Goal: Task Accomplishment & Management: Complete application form

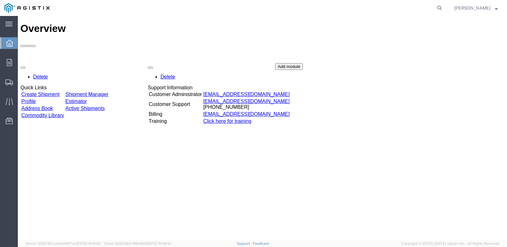
click at [54, 91] on link "Create Shipment" at bounding box center [40, 93] width 38 height 5
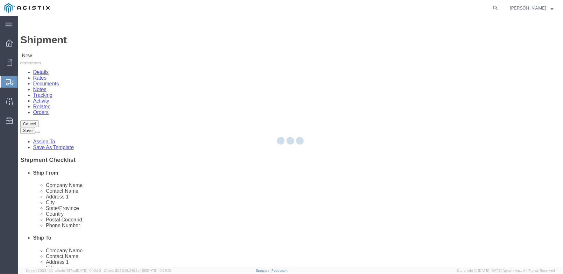
select select
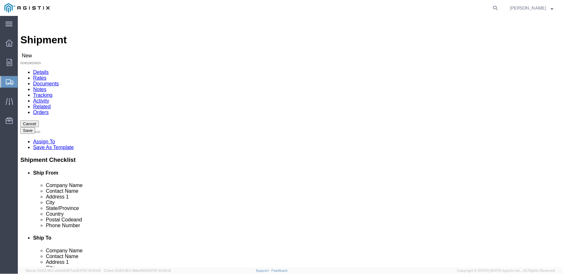
click select "Select MRC Global ([PERSON_NAME] Corp) PG&E"
select select "9596"
click select "Select MRC Global ([PERSON_NAME] Corp) PG&E"
select select "PURCHORD"
select select
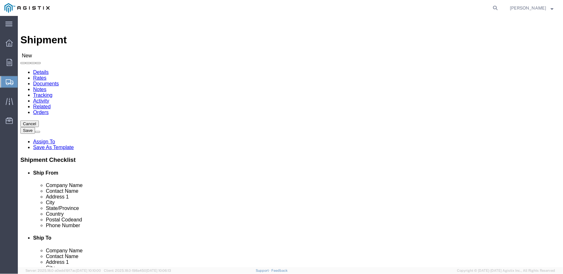
select select
click select "Select"
select select "23082"
click select "Select All Others [GEOGRAPHIC_DATA] [GEOGRAPHIC_DATA] [GEOGRAPHIC_DATA] [GEOGRA…"
click input "text"
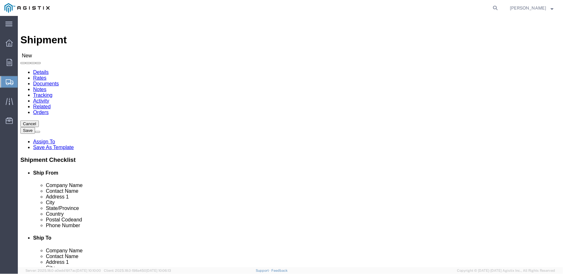
click input "text"
paste input "[PERSON_NAME] Iron Works, Inc."
type input "[PERSON_NAME] Iron Works, Inc."
click input "text"
type input "[PERSON_NAME]"
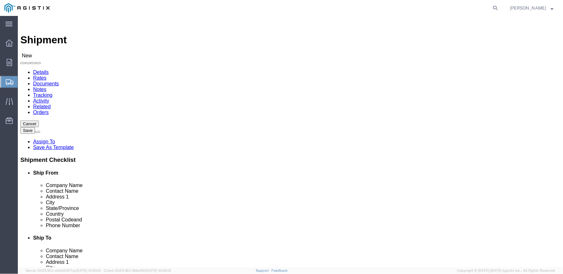
click input "text"
paste input "[STREET_ADDRESS]"
type input "[STREET_ADDRESS]"
click input "text"
type input "Gardena"
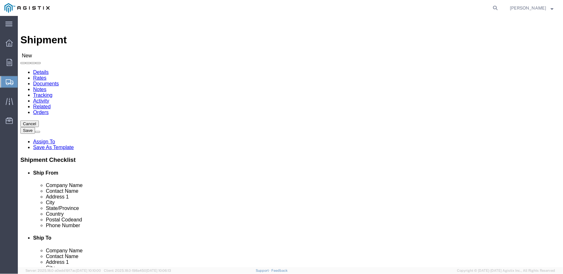
type input "c"
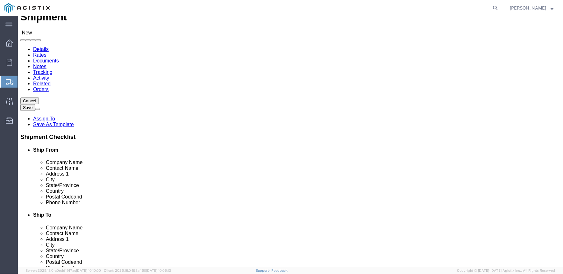
scroll to position [35, 0]
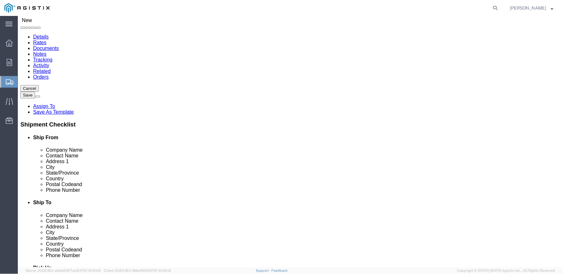
click input "text"
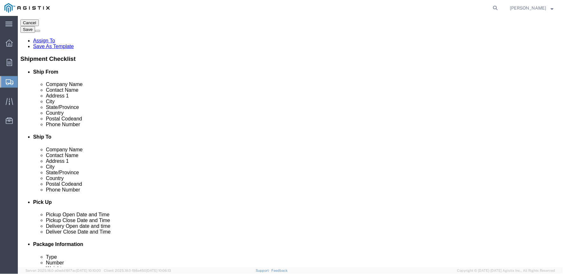
scroll to position [106, 0]
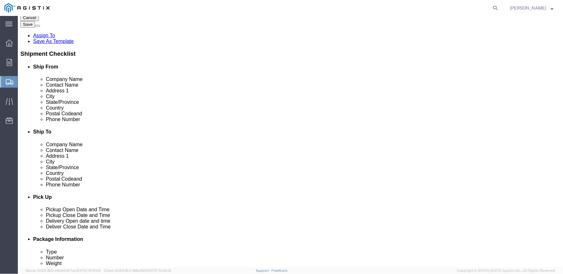
type input "90248"
click input "text"
type input "[PHONE_NUMBER]"
click input "text"
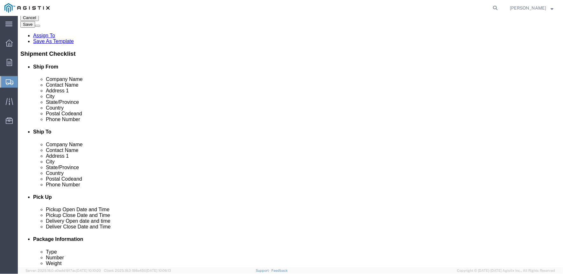
type input "[EMAIL_ADDRESS][DOMAIN_NAME]"
click input "checkbox"
checkbox input "true"
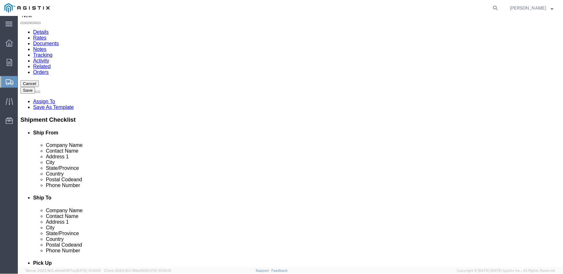
scroll to position [35, 0]
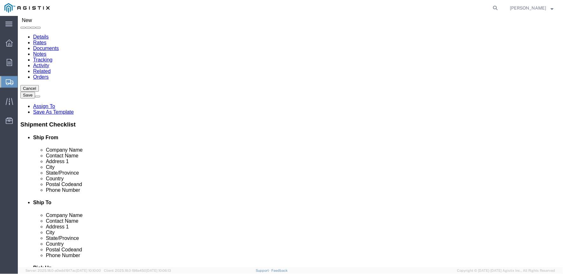
click input "text"
type input "MROIS - PACIFIC GAS & ELEC # 4591301"
click input "text"
type input "[PERSON_NAME]"
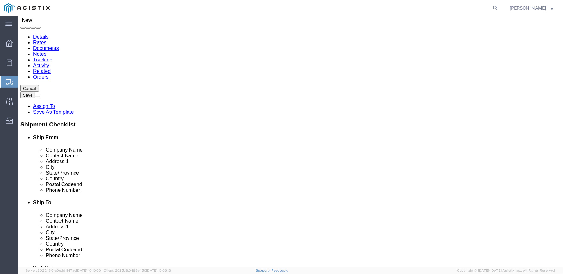
type input "[STREET_ADDRESS][PERSON_NAME]"
type input "Stockton"
type input "c"
type input "95204"
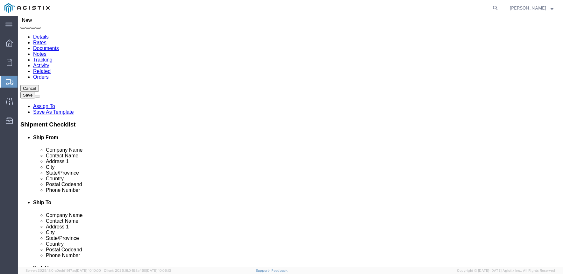
type input "[PHONE_NUMBER]"
type input "[EMAIL_ADDRESS][DOMAIN_NAME]"
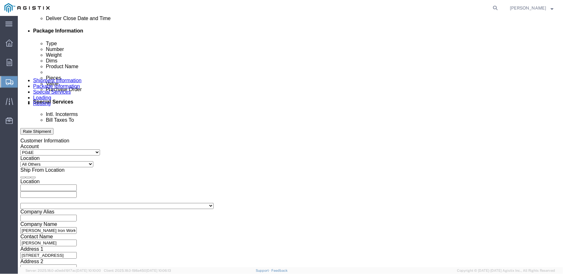
scroll to position [319, 0]
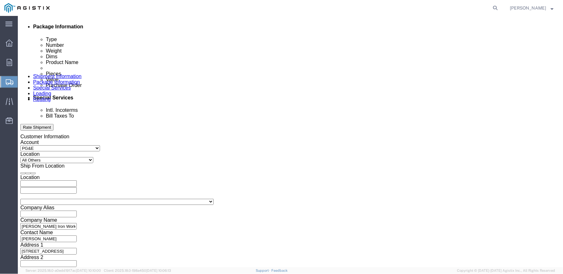
click div "[DATE] 1:00 PM"
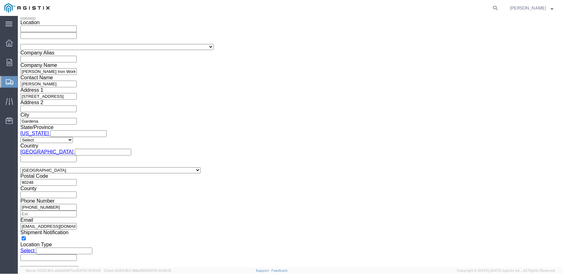
click input "1:00 PM"
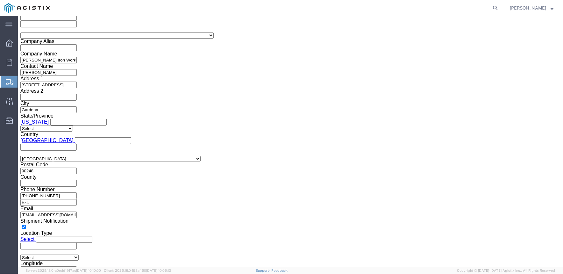
type input "7:00 AM"
click button "Apply"
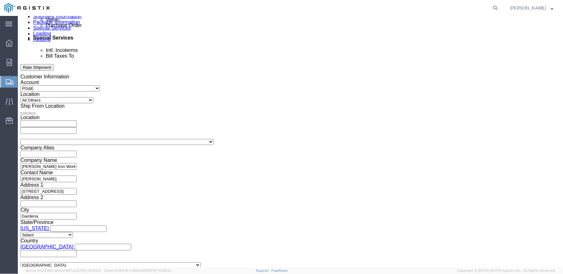
click div "[DATE] 8:00 AM"
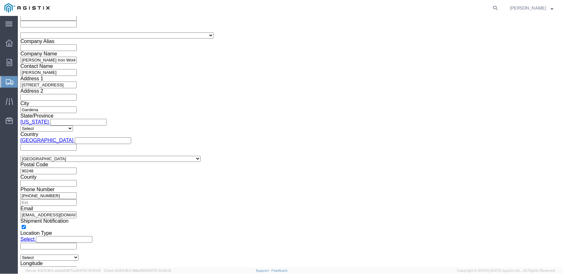
type input "2:00 PM"
click button "Apply"
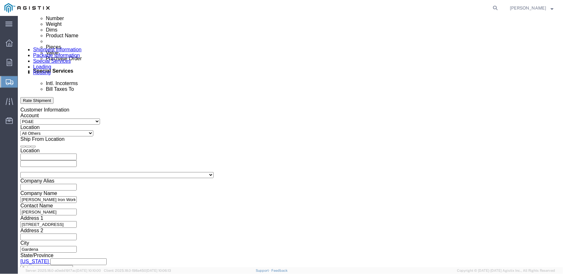
scroll to position [343, 0]
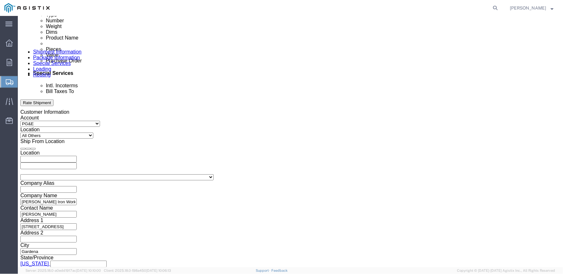
click div
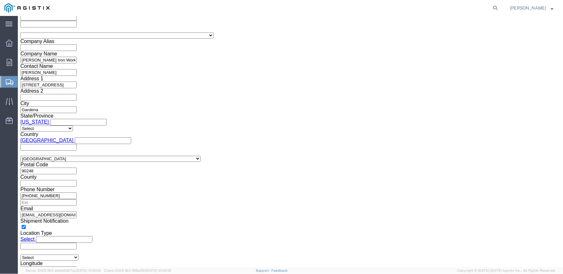
click input "3:00 PM"
type input "6:30 AM"
drag, startPoint x: 291, startPoint y: 152, endPoint x: 295, endPoint y: 143, distance: 10.3
click button "Apply"
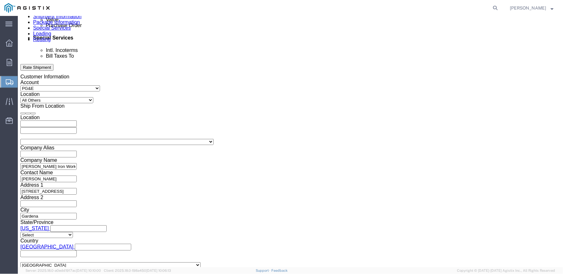
click div
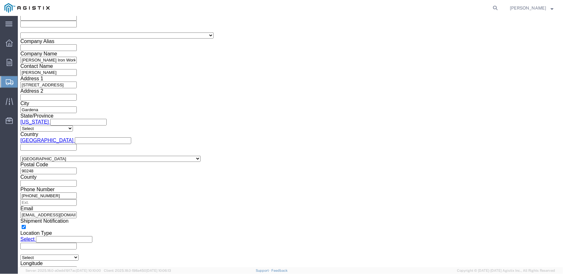
type input "2:00 PM"
drag, startPoint x: 392, startPoint y: 152, endPoint x: 389, endPoint y: 149, distance: 3.6
click button "Apply"
click input "text"
type input "3501416559"
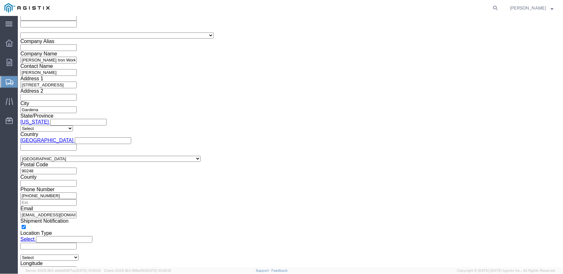
select select "SALEORDR"
click input "US101"
type input "US1013145PO"
click select "Select Account Type Activity ID Airline Appointment Number ASN Batch Request # …"
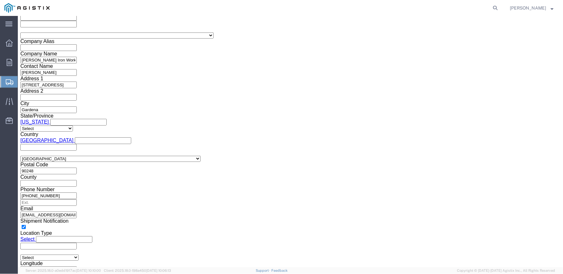
click input "text"
click select "Select Account Type Activity ID Airline Appointment Number ASN Batch Request # …"
select select "ORDERNUM"
click select "Select Account Type Activity ID Airline Appointment Number ASN Batch Request # …"
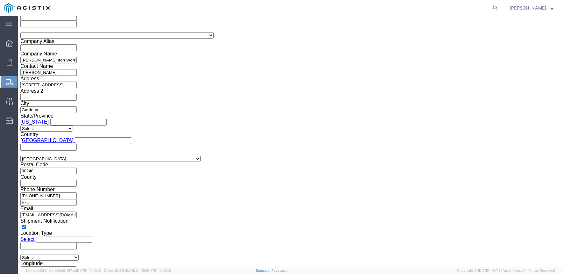
select select
click select "Select Account Type Activity ID Airline Appointment Number ASN Batch Request # …"
click button "Continue"
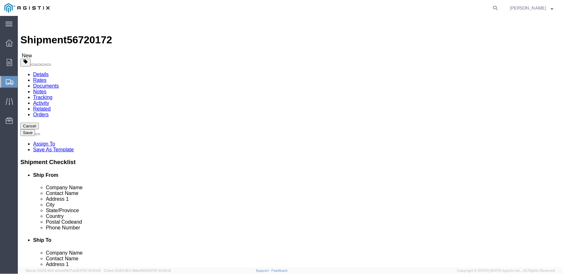
click select "Select Bulk Bundle(s) Cardboard Box(es) Carton(s) Crate(s) Drum(s) (Fiberboard)…"
select select "PSNS"
click select "Select Bulk Bundle(s) Cardboard Box(es) Carton(s) Crate(s) Drum(s) (Fiberboard)…"
click input "text"
type input "36"
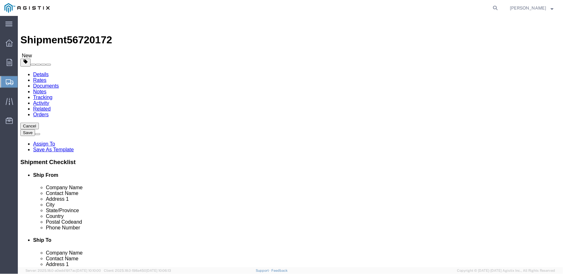
type input "36"
type input "320"
click link "Add Content"
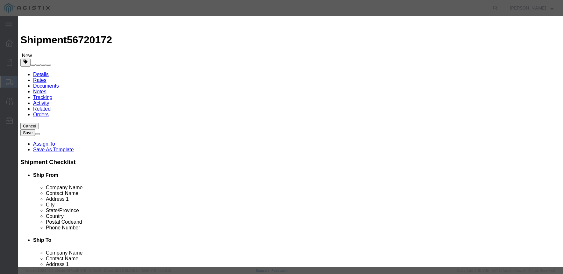
click input "text"
paste input "12 x 6 STD BLK CS CONC WELD REDUCER SA234 WPB"
type input "12 x 6 STD BLK CS CONC WELD REDUCER SA234 WPB"
drag, startPoint x: 179, startPoint y: 62, endPoint x: 147, endPoint y: 62, distance: 31.9
click div "Pieces 0 Select Bag Barrels 100Board Feet Bottle Box Blister Pack Carats Can Ca…"
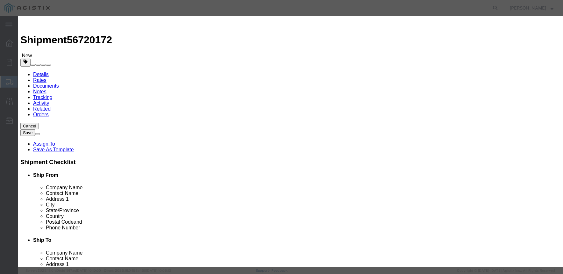
type input "8"
click input "text"
click select "Select 50 55 60 65 70 85 92.5 100 125 175 250 300 400"
select select "50"
click select "Select 50 55 60 65 70 85 92.5 100 125 175 250 300 400"
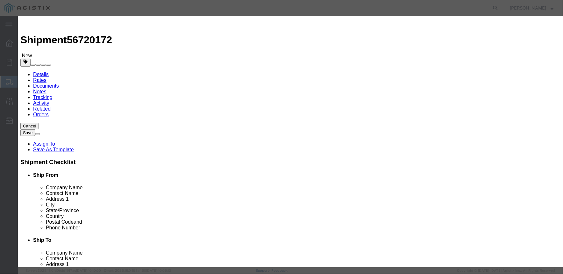
click textarea
click textarea "M022216"
paste textarea "7000024772"
type textarea "M022216 /PART# 7000024772"
drag, startPoint x: 416, startPoint y: 215, endPoint x: 165, endPoint y: 103, distance: 275.1
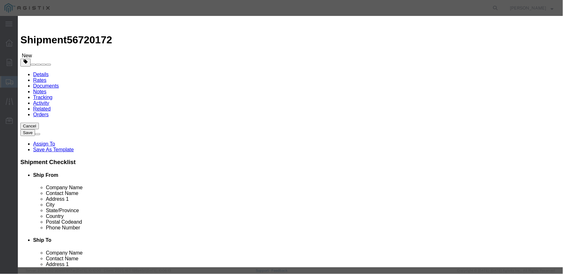
click div "Add content Commodity library Product Name 12 x 6 STD BLK CS CONC WELD REDUCER …"
click input "text"
type input "1700"
click button "Save & Close"
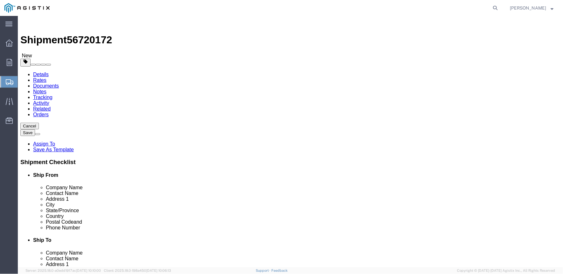
scroll to position [23, 0]
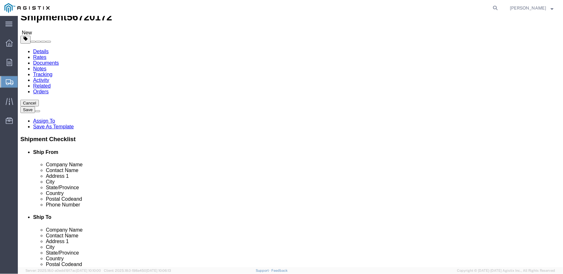
click link "Details"
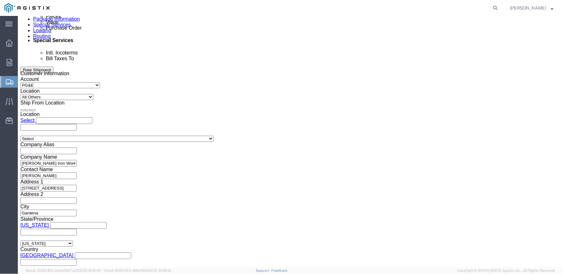
scroll to position [448, 0]
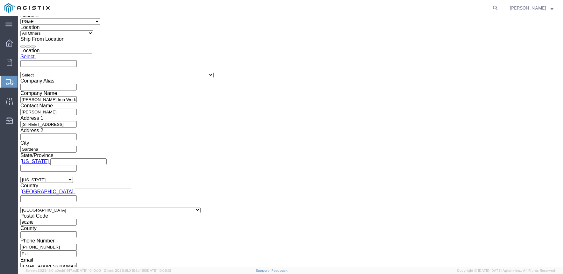
click button "Continue"
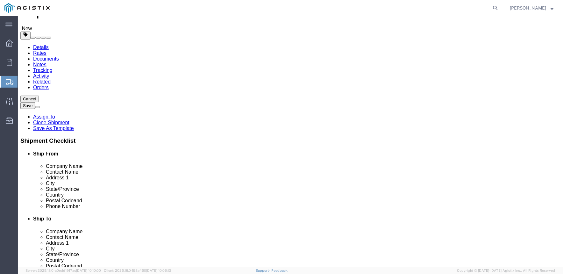
scroll to position [40, 0]
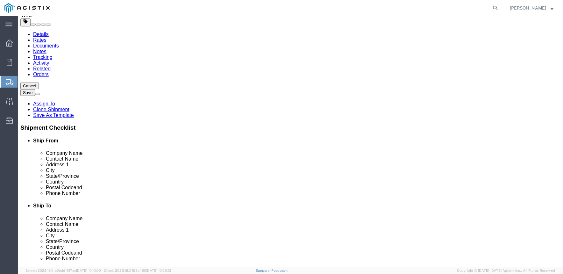
click button "Continue"
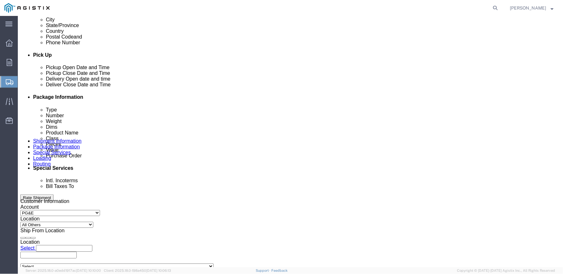
scroll to position [283, 0]
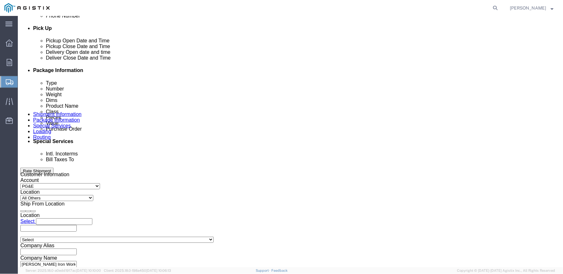
click input "text"
type input "P"
type input "p"
type input "[DOMAIN_NAME][EMAIL_ADDRESS][DOMAIN_NAME]"
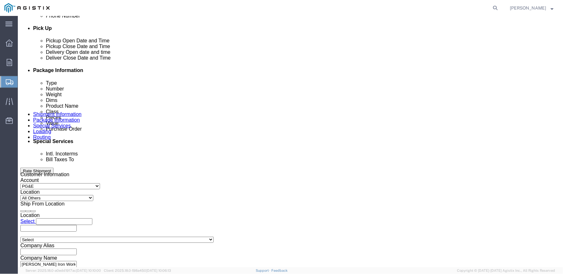
click input "Include shipping documents"
checkbox input "true"
click input "BOL"
checkbox input "true"
click input "Packing List"
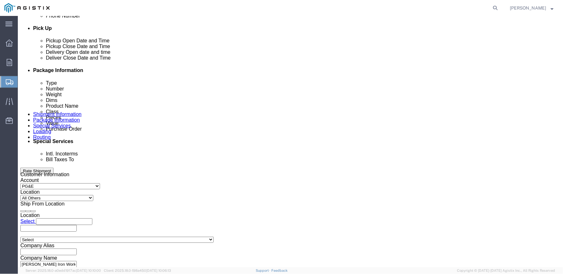
checkbox input "true"
click input "Shipping Label"
checkbox input "true"
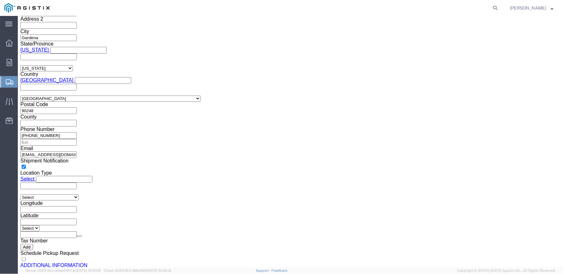
scroll to position [569, 0]
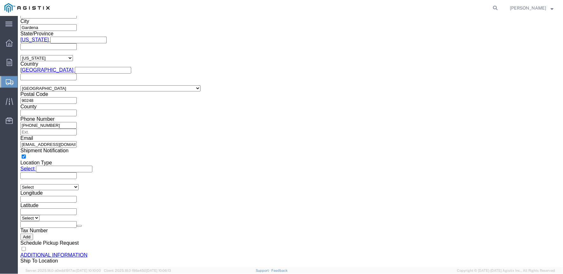
click button "Rate Shipment"
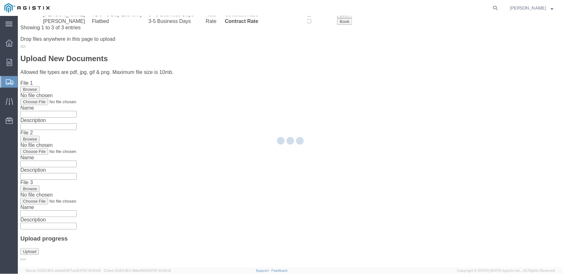
scroll to position [0, 0]
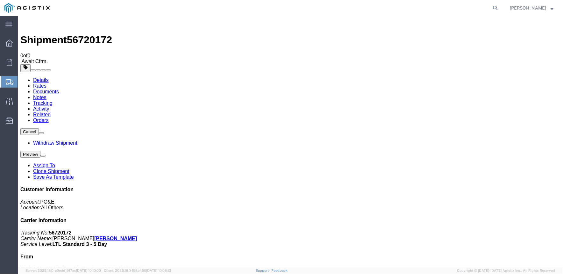
scroll to position [24, 0]
click at [507, 7] on strong "button" at bounding box center [552, 8] width 3 height 2
